Goal: Task Accomplishment & Management: Manage account settings

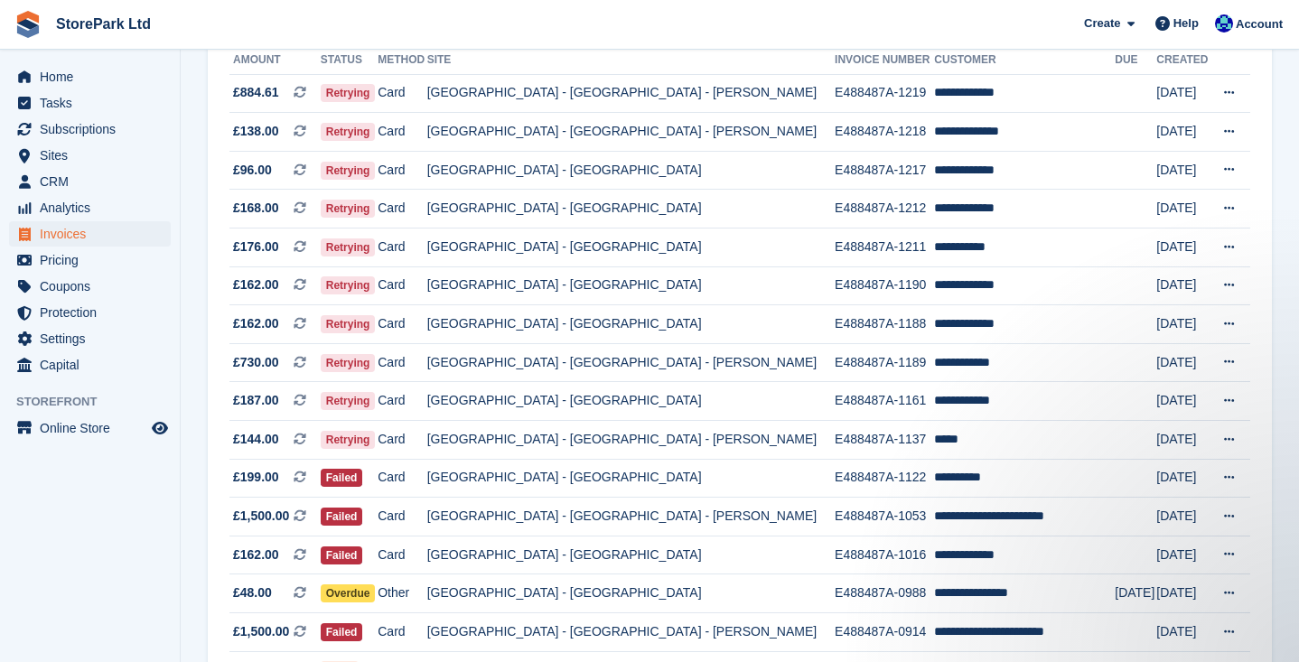
scroll to position [229, 0]
drag, startPoint x: 1293, startPoint y: 252, endPoint x: 1286, endPoint y: 134, distance: 118.6
click at [1286, 134] on section "Invoices A complete list of invoices for all payments Export Export Invoices Ex…" at bounding box center [740, 371] width 1119 height 1201
click at [72, 70] on span "Home" at bounding box center [94, 76] width 108 height 25
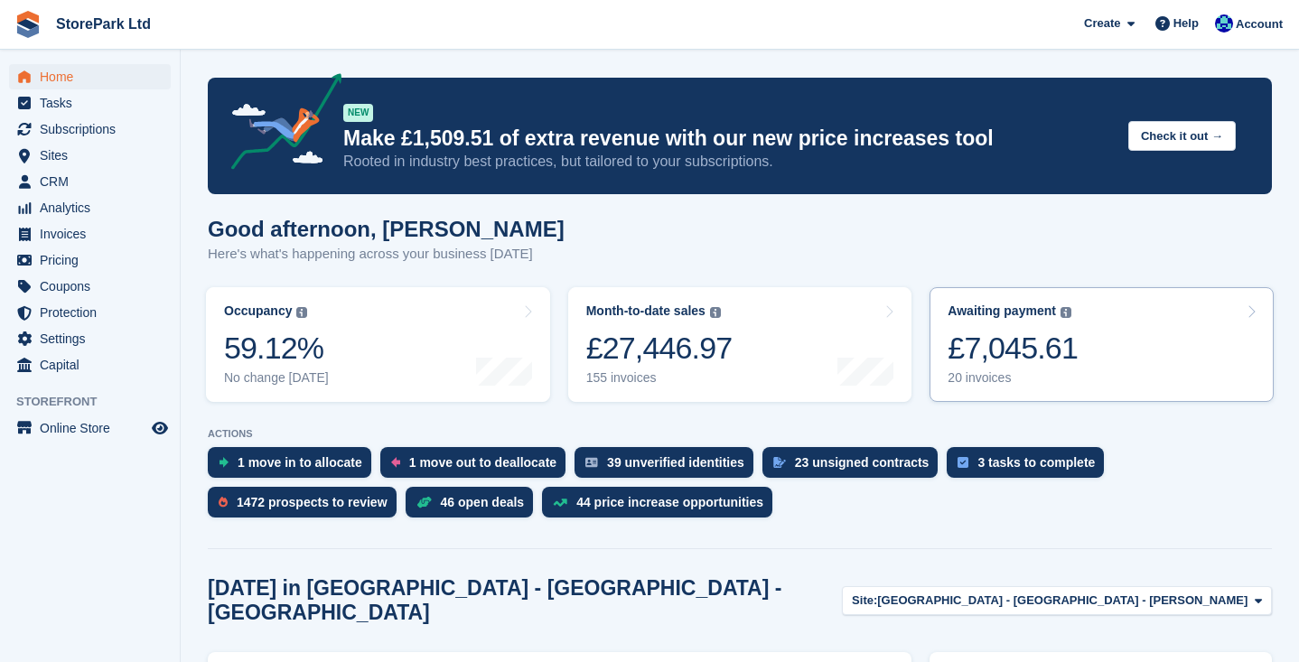
click at [1135, 348] on link "Awaiting payment The total outstanding balance on all open invoices. £7,045.61 …" at bounding box center [1102, 344] width 344 height 115
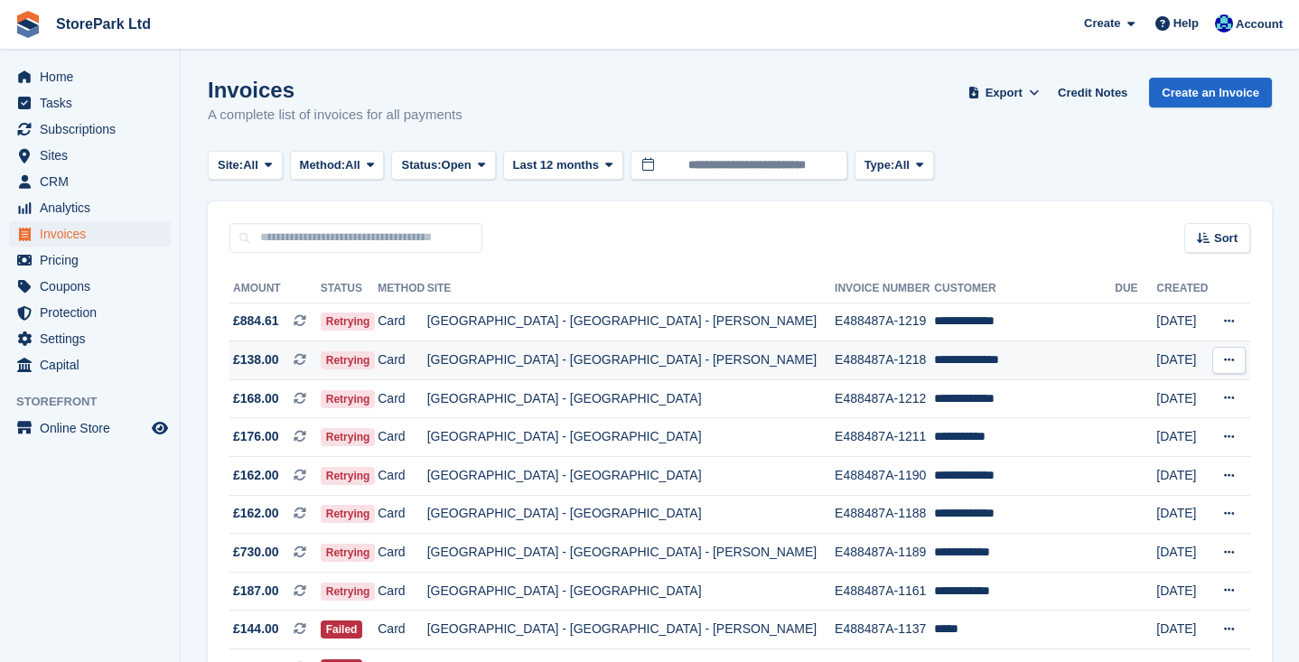
click at [427, 361] on td "Card" at bounding box center [402, 361] width 49 height 39
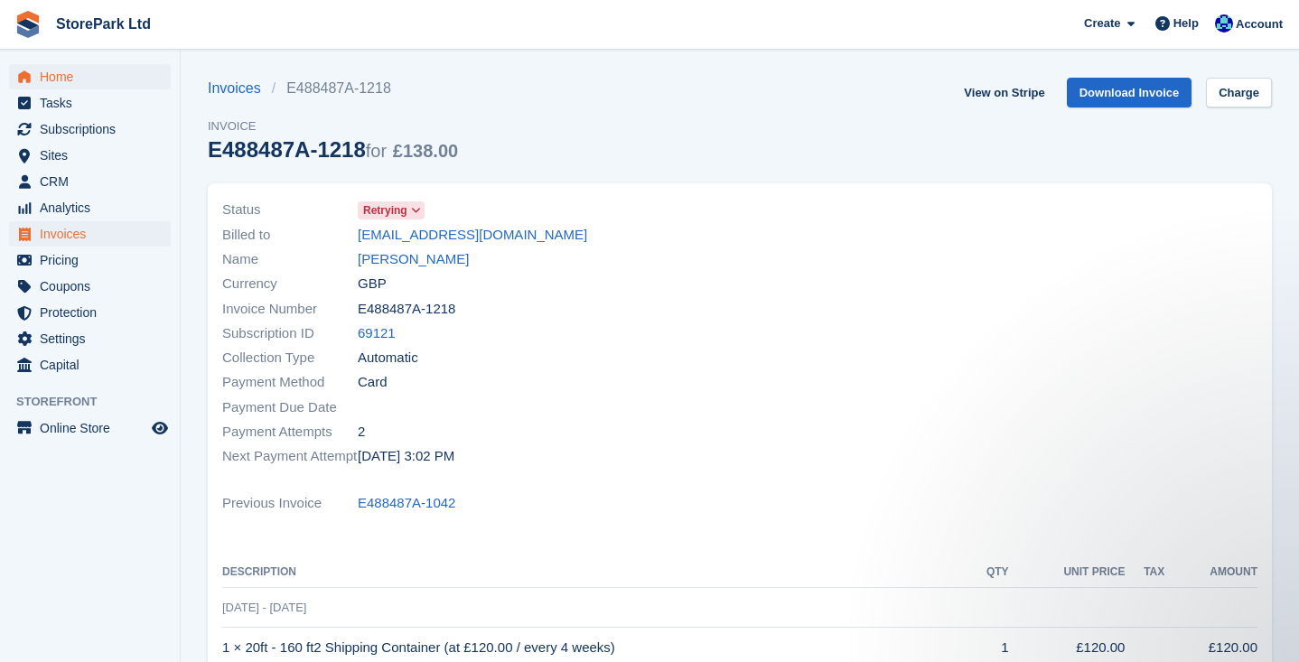
click at [71, 79] on span "Home" at bounding box center [94, 76] width 108 height 25
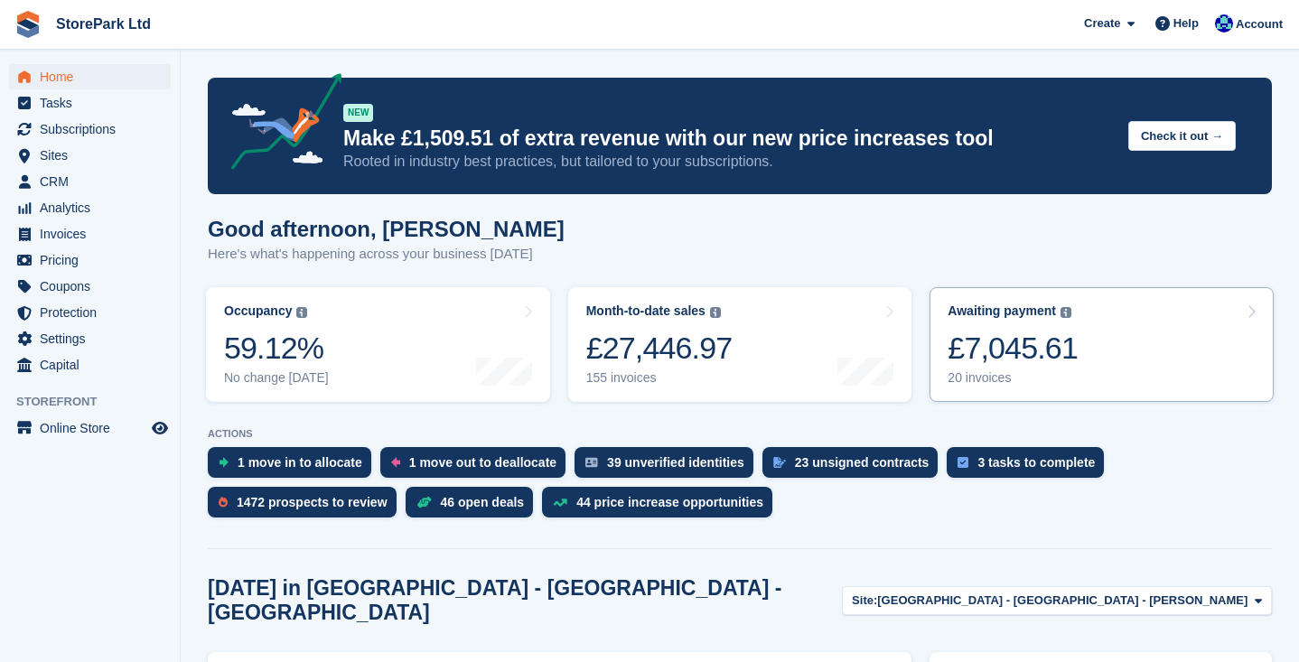
click at [1143, 337] on link "Awaiting payment The total outstanding balance on all open invoices. £7,045.61 …" at bounding box center [1102, 344] width 344 height 115
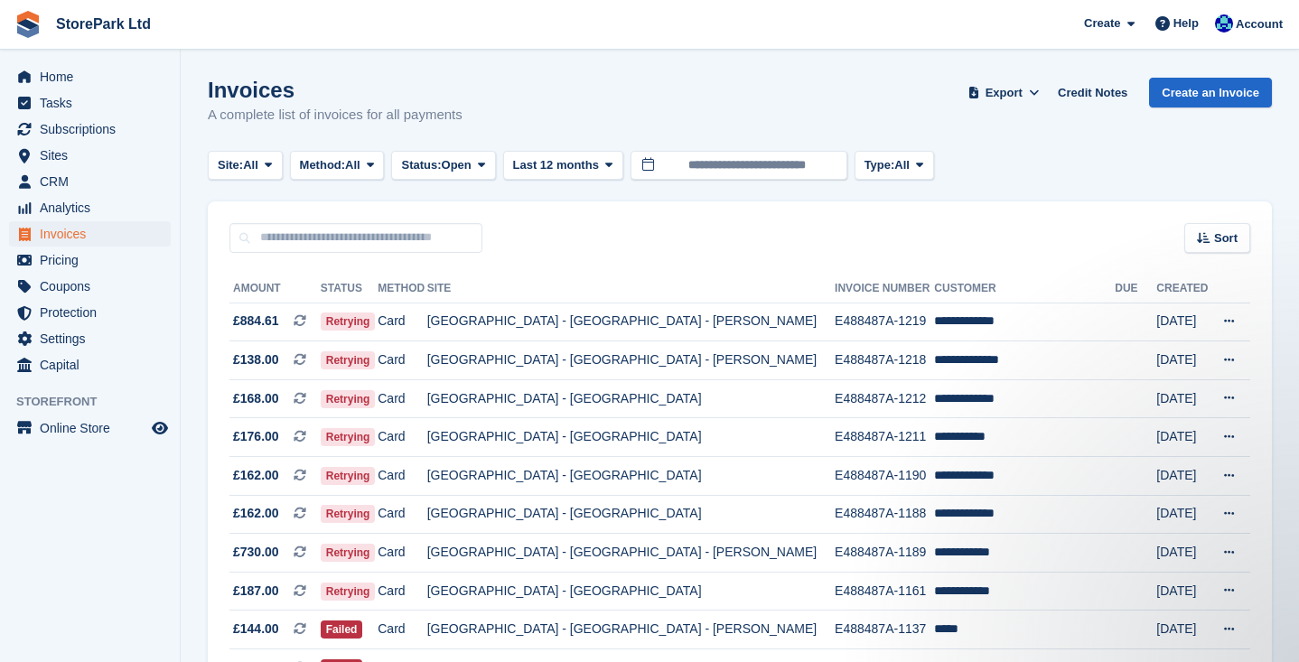
drag, startPoint x: 1291, startPoint y: 337, endPoint x: 1292, endPoint y: 412, distance: 75.0
click at [1292, 412] on section "Invoices A complete list of invoices for all payments Export Export Invoices Ex…" at bounding box center [740, 581] width 1119 height 1163
click at [1292, 362] on section "Invoices A complete list of invoices for all payments Export Export Invoices Ex…" at bounding box center [740, 581] width 1119 height 1163
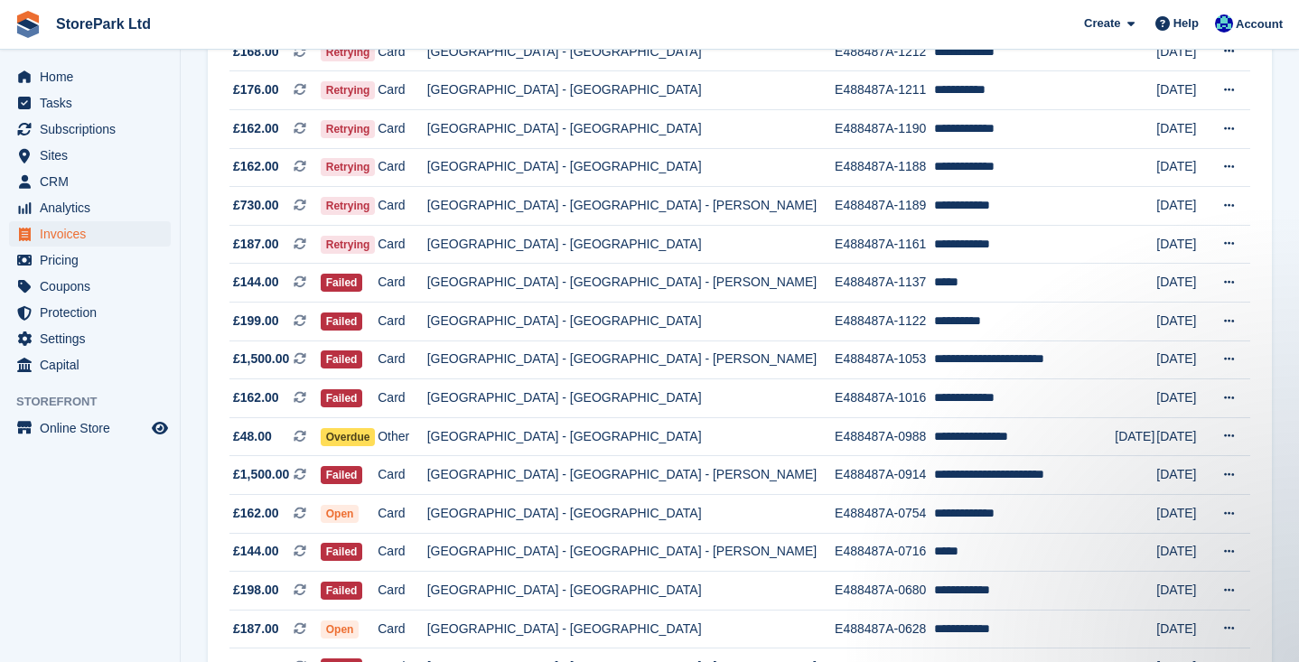
scroll to position [352, 0]
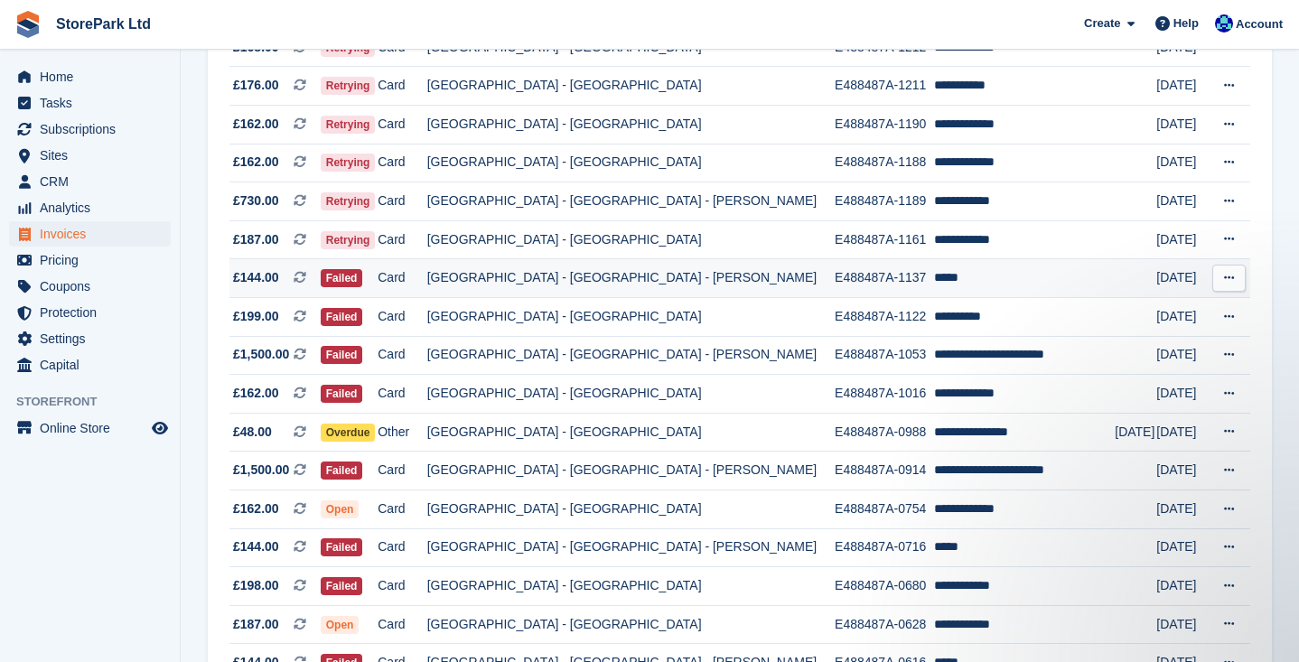
click at [721, 279] on td "[GEOGRAPHIC_DATA] - [GEOGRAPHIC_DATA] - [PERSON_NAME]" at bounding box center [631, 278] width 408 height 39
click at [1229, 592] on icon at bounding box center [1229, 586] width 10 height 12
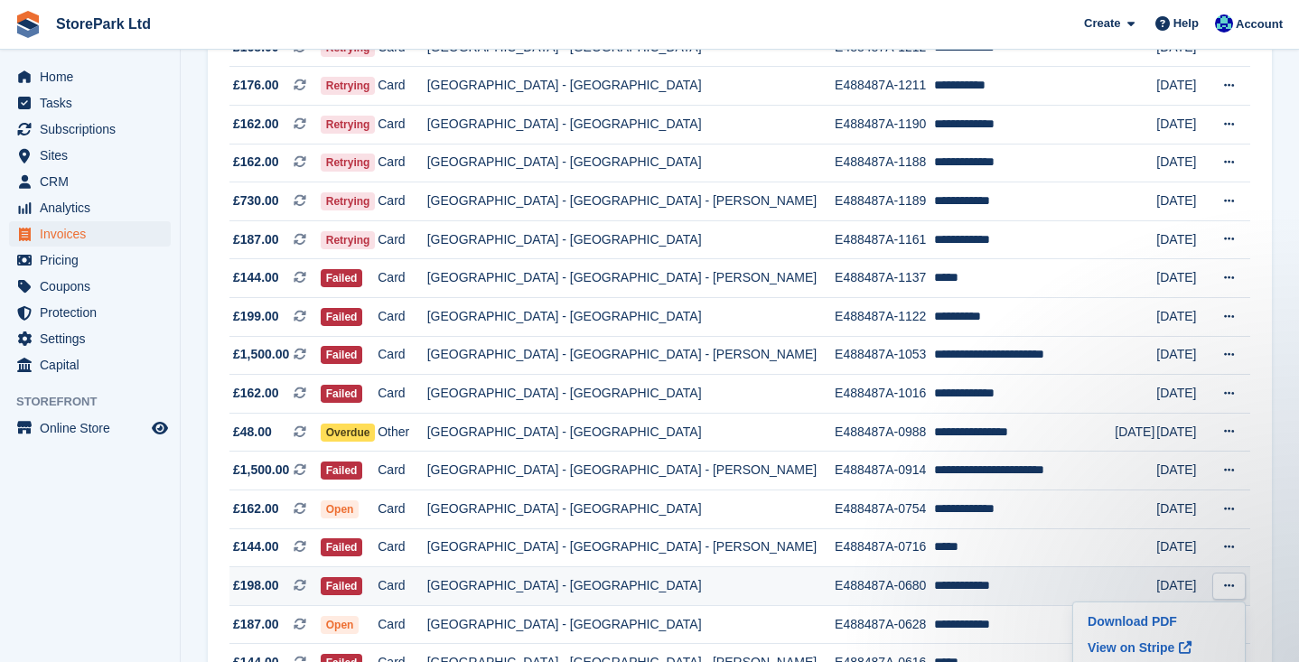
click at [975, 588] on td "**********" at bounding box center [1024, 587] width 181 height 39
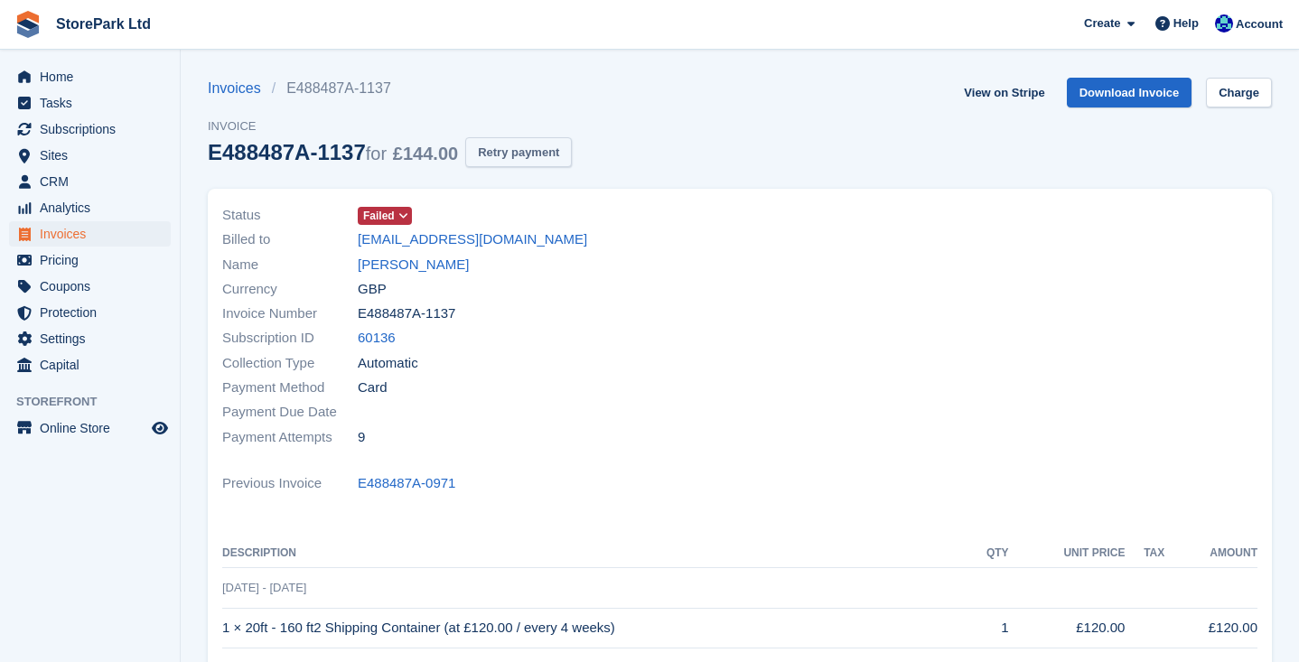
click at [532, 153] on button "Retry payment" at bounding box center [518, 152] width 107 height 30
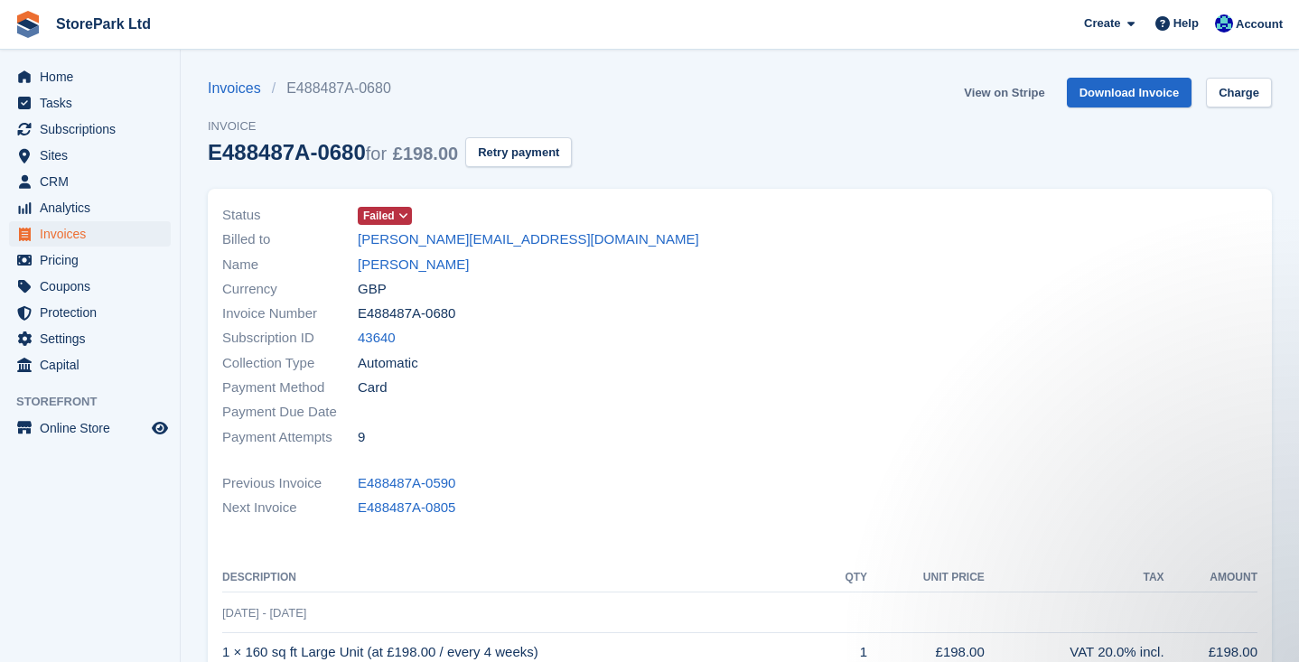
click at [991, 89] on link "View on Stripe" at bounding box center [1004, 93] width 95 height 30
